Goal: Information Seeking & Learning: Learn about a topic

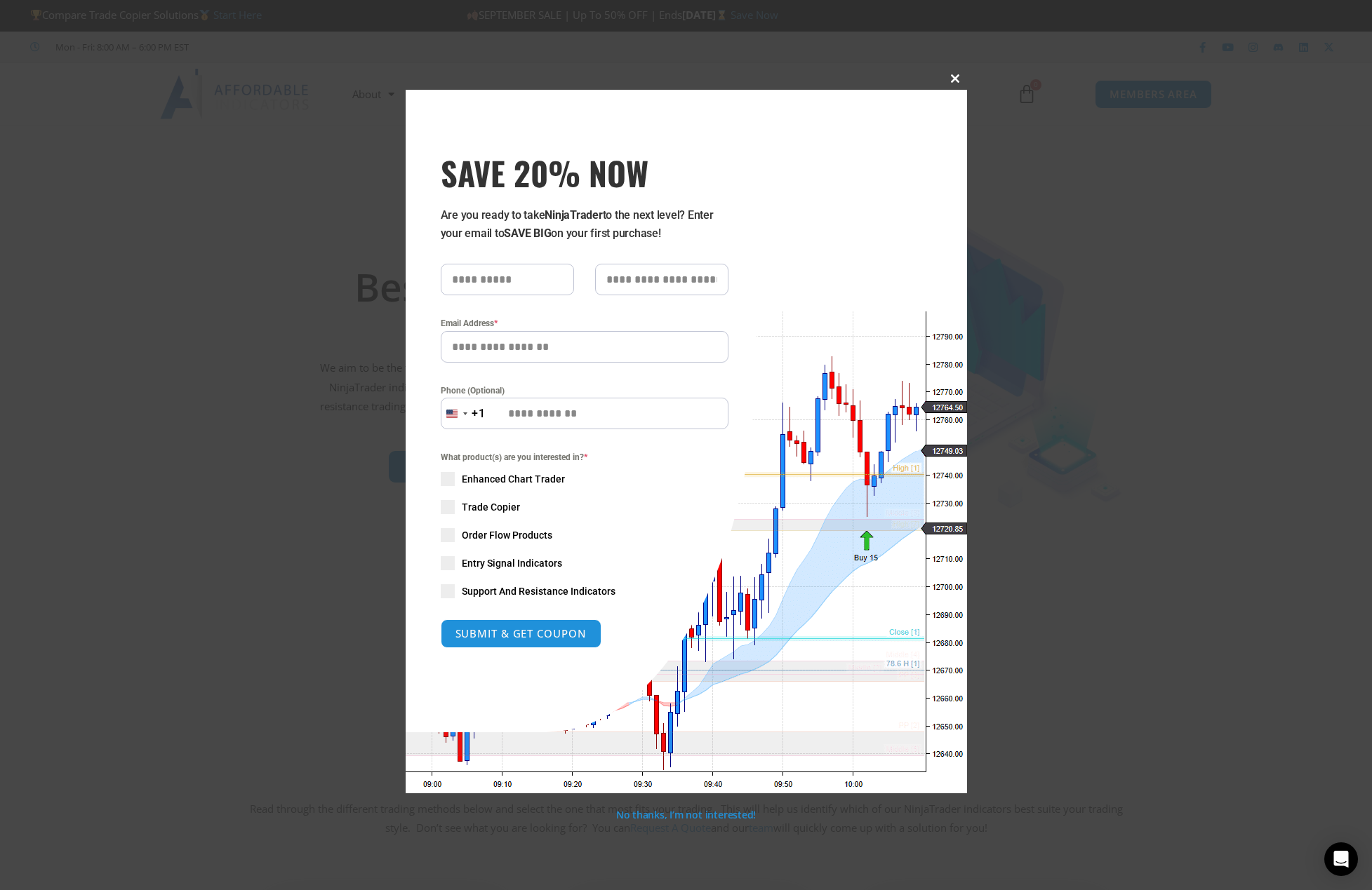
click at [952, 80] on span "SAVE 20% NOW popup" at bounding box center [955, 78] width 22 height 8
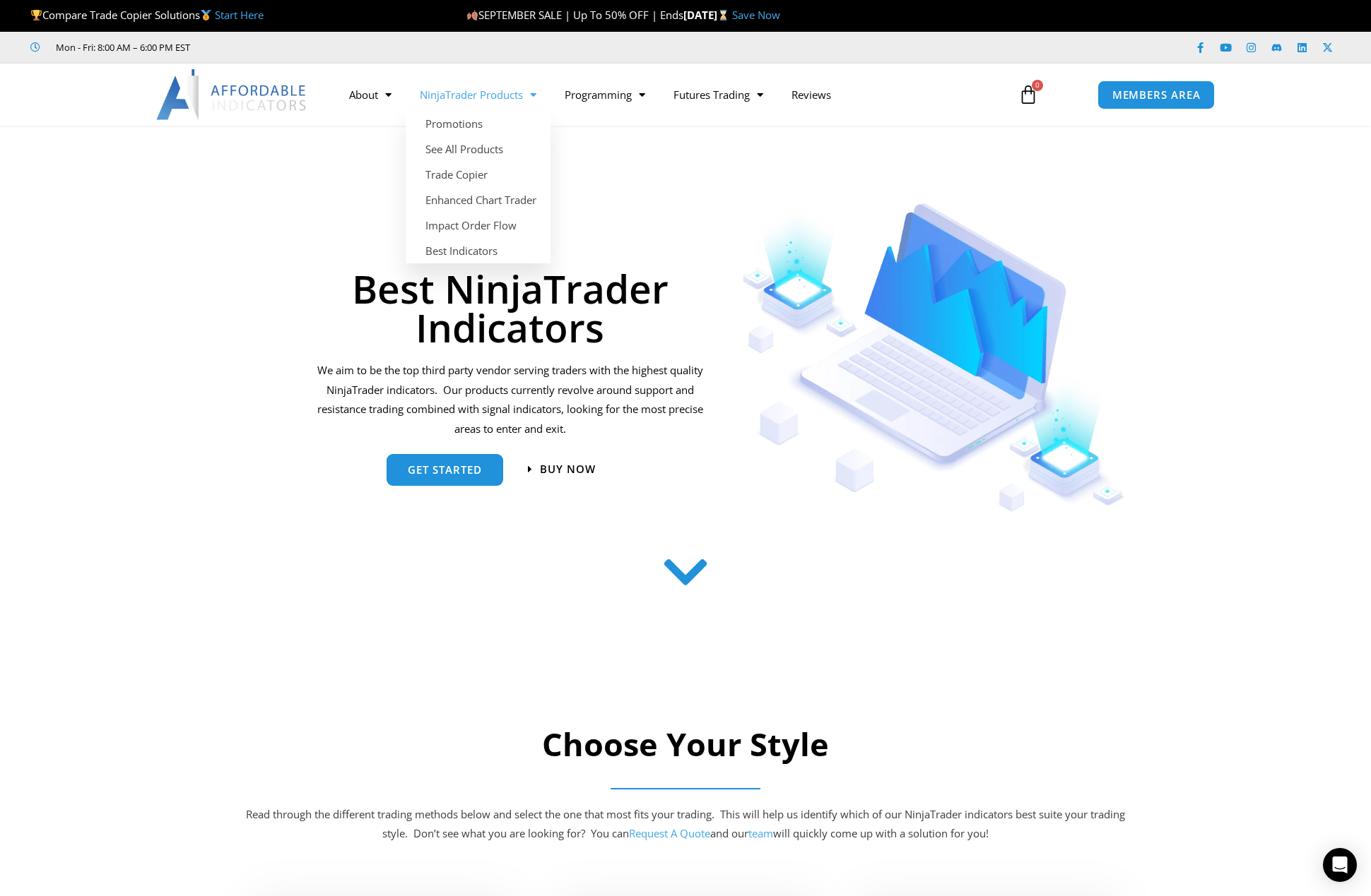
click at [454, 93] on link "NinjaTrader Products" at bounding box center [478, 95] width 145 height 33
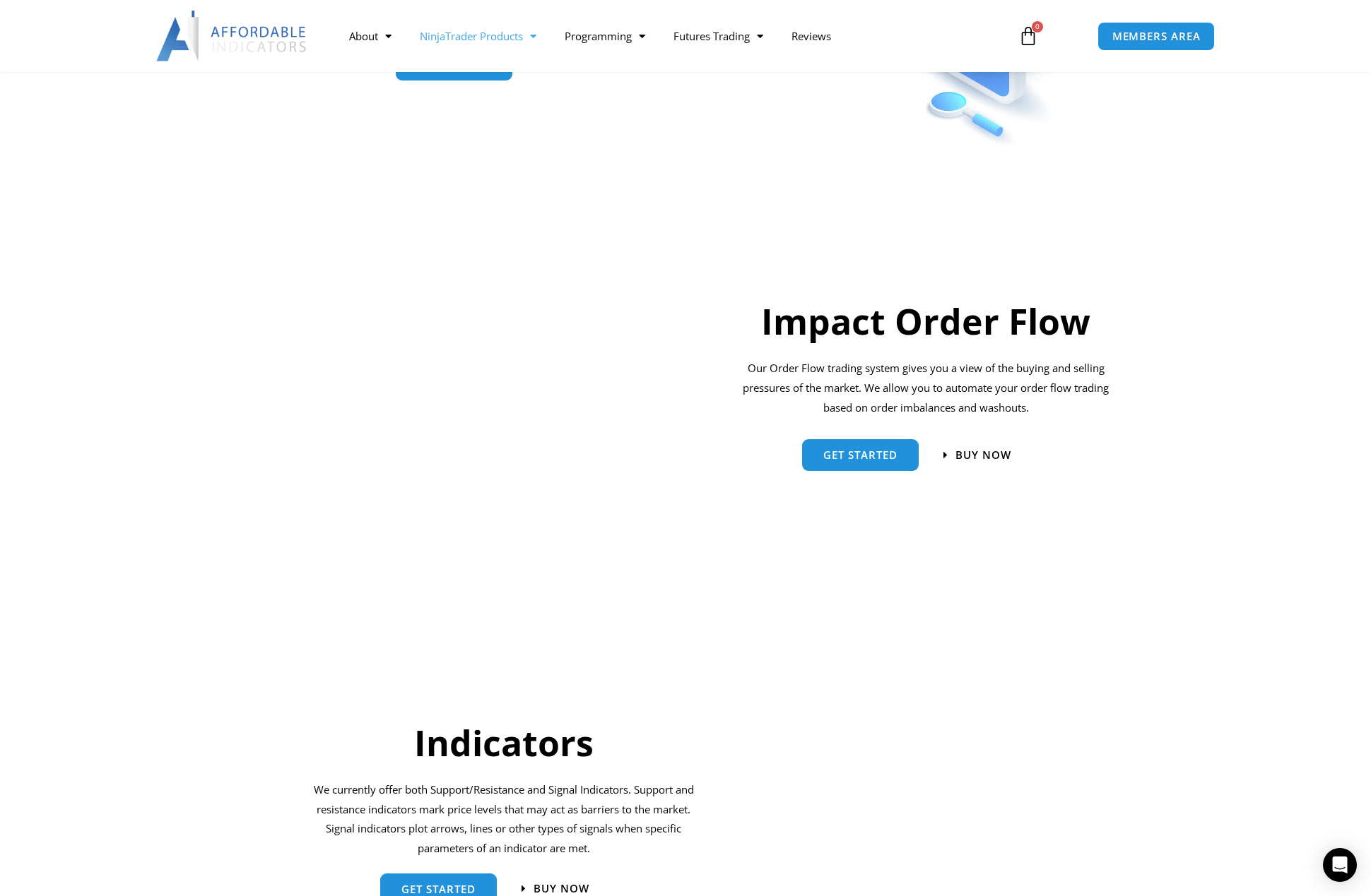
scroll to position [919, 0]
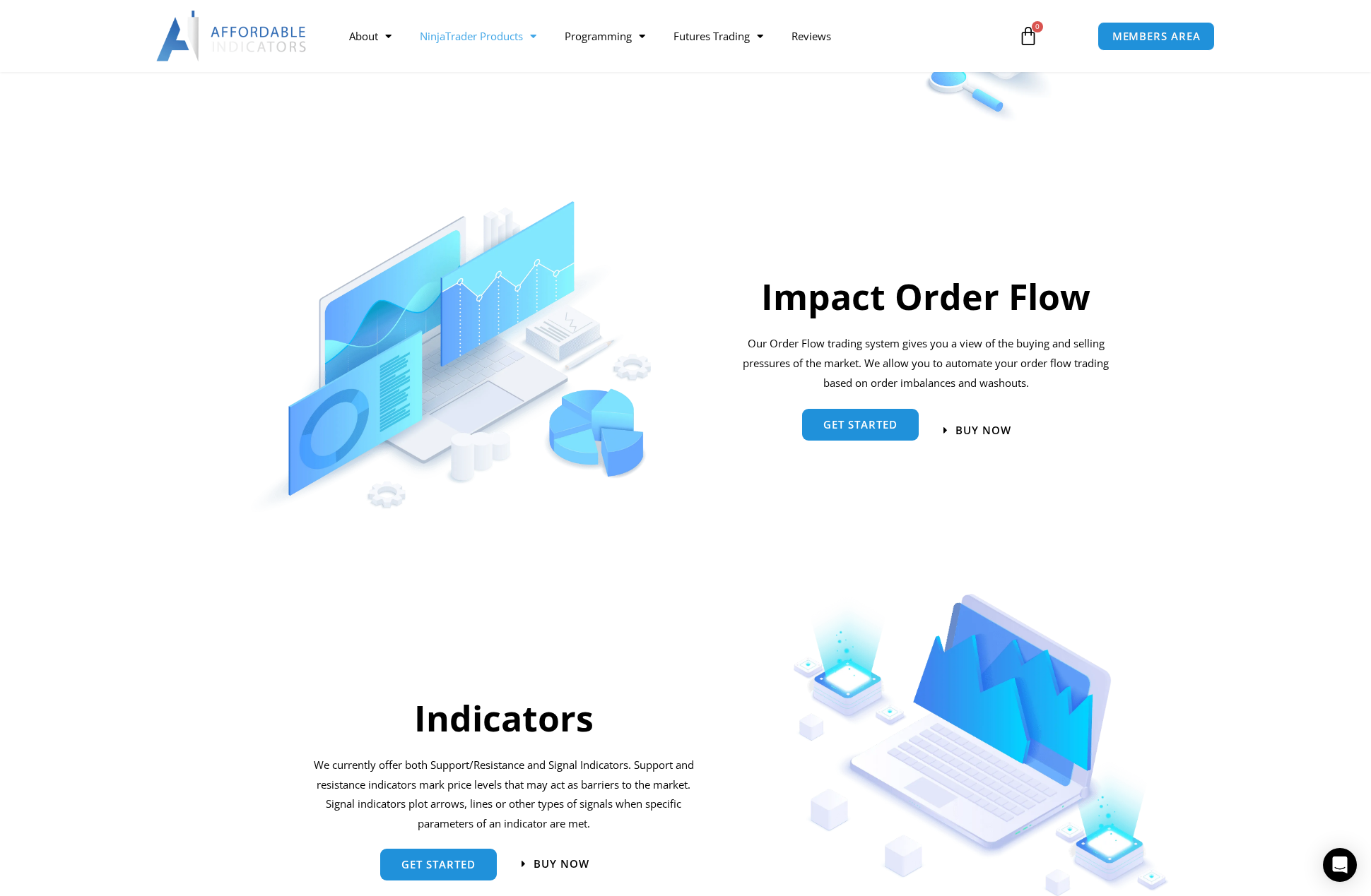
click at [903, 422] on link "Get started" at bounding box center [860, 425] width 116 height 32
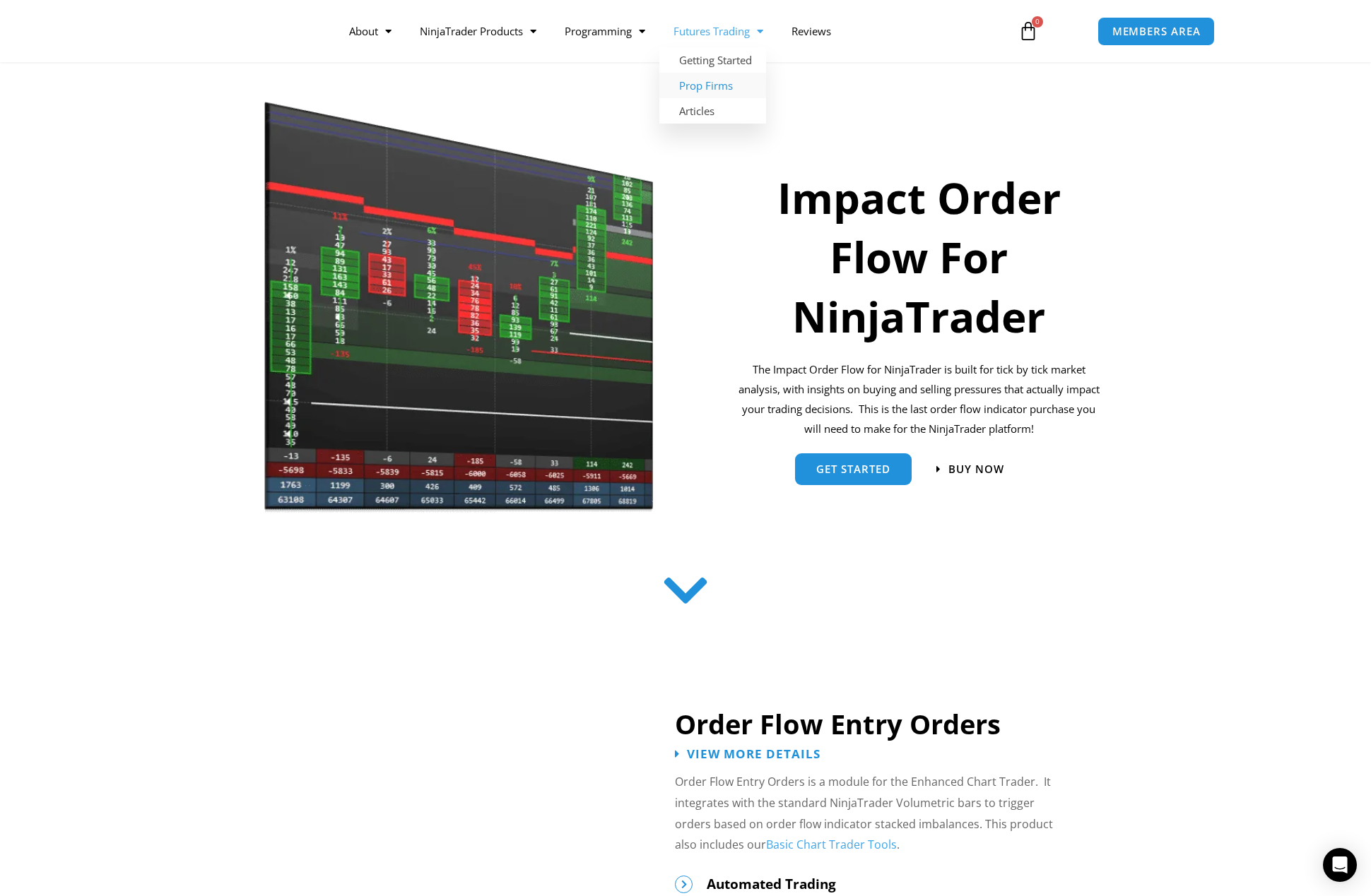
scroll to position [141, 0]
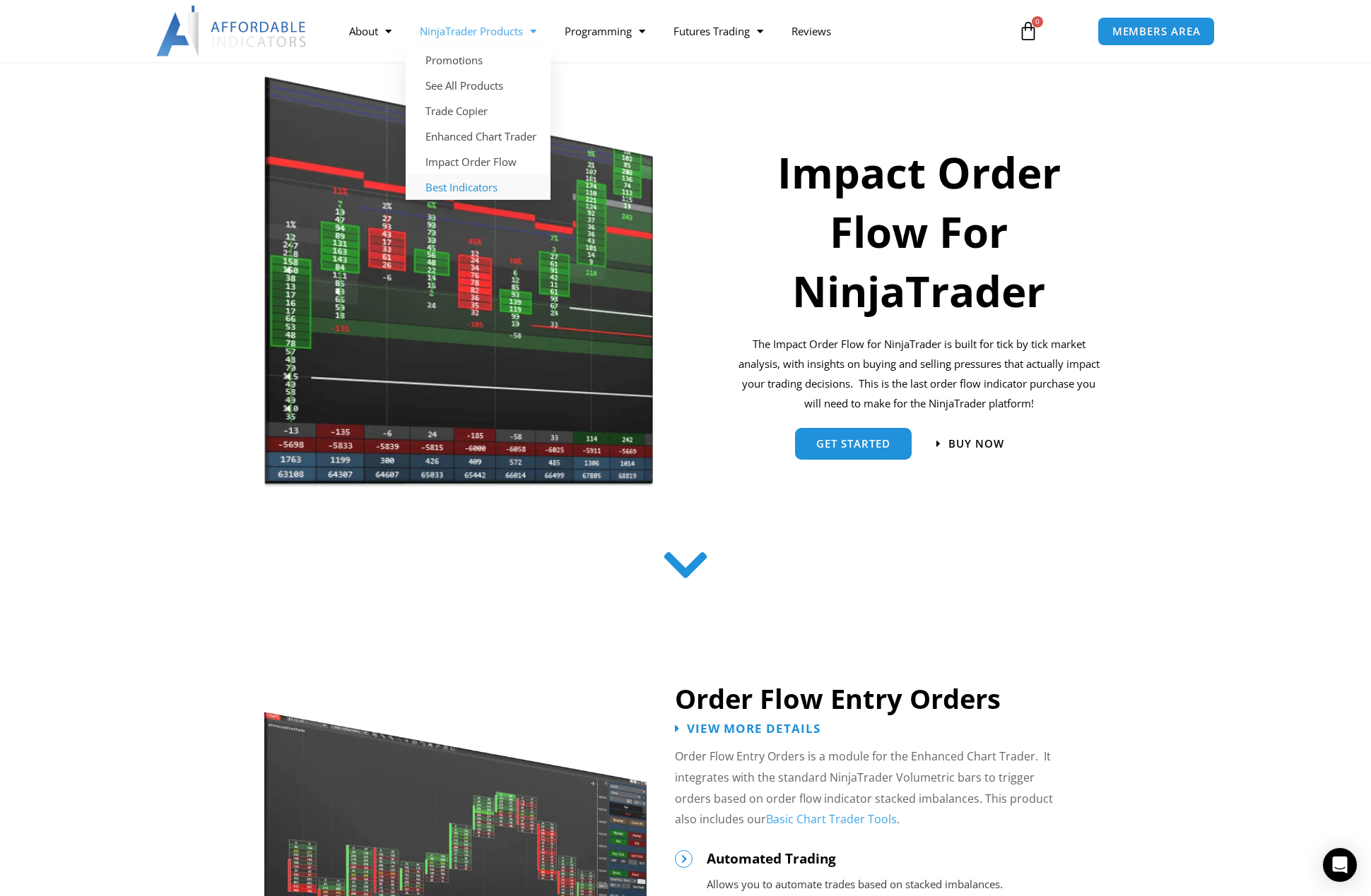
click at [486, 186] on link "Best Indicators" at bounding box center [478, 187] width 145 height 25
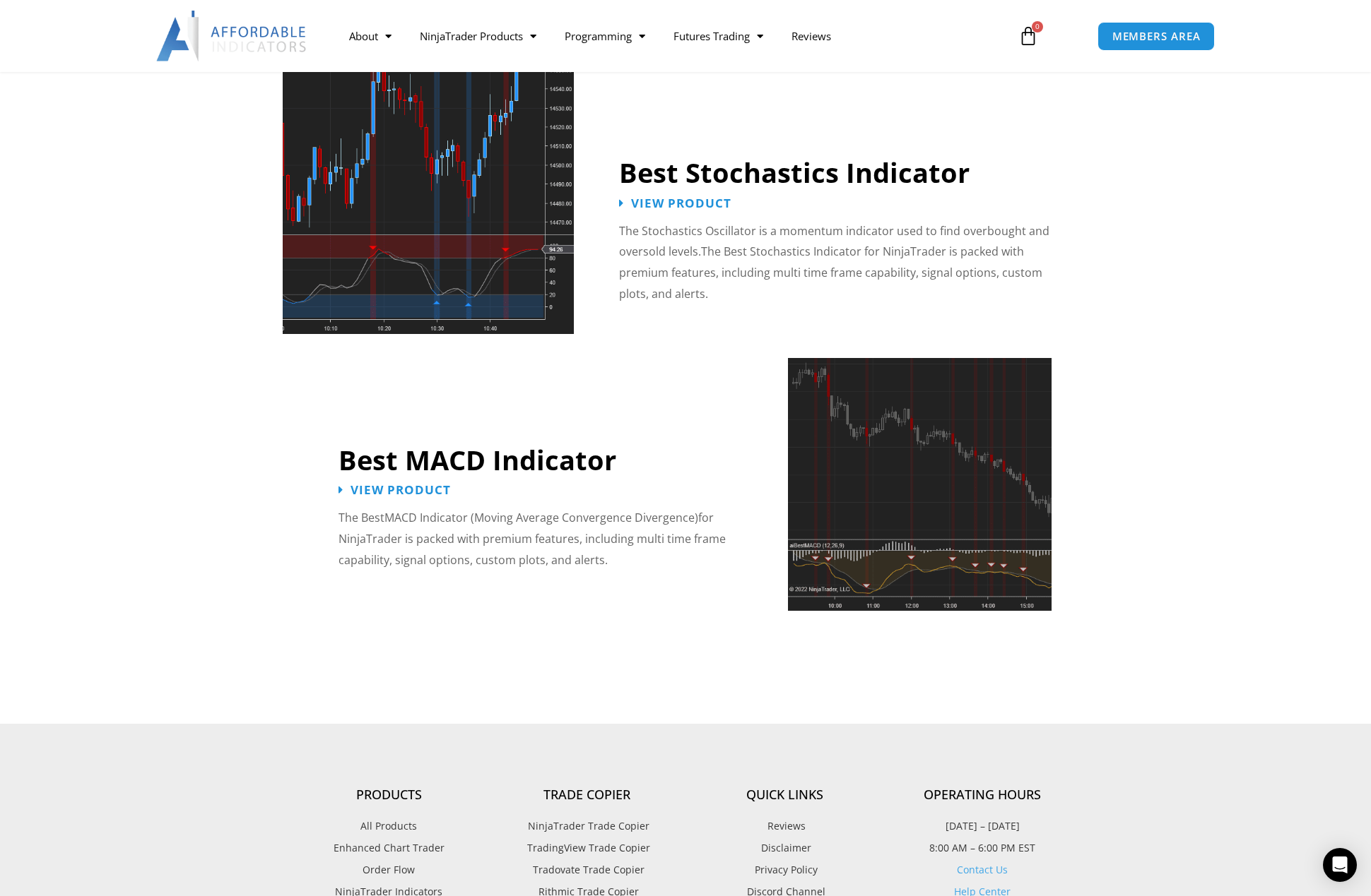
scroll to position [2606, 0]
